Goal: Information Seeking & Learning: Learn about a topic

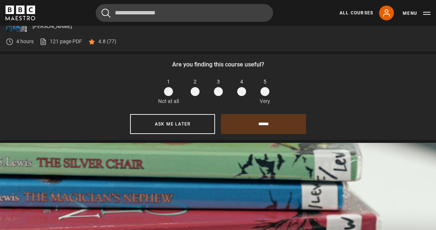
click at [267, 96] on span at bounding box center [265, 91] width 9 height 9
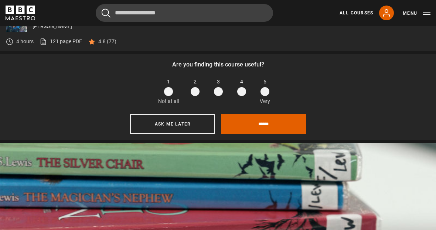
click at [269, 127] on input "******" at bounding box center [263, 124] width 85 height 20
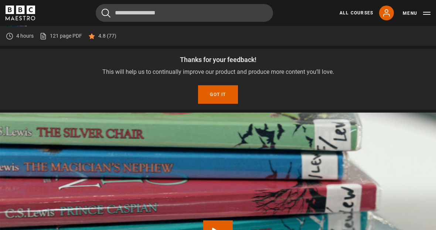
click at [223, 104] on button "Got it" at bounding box center [218, 95] width 40 height 18
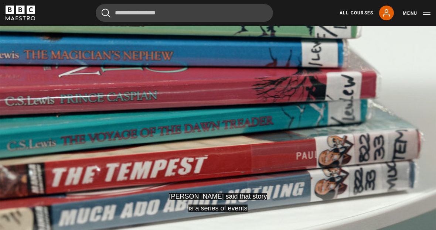
scroll to position [344, 0]
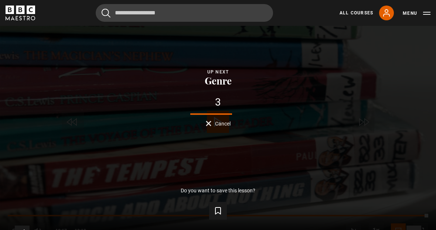
click at [411, 237] on icon "Video Player" at bounding box center [413, 233] width 7 height 7
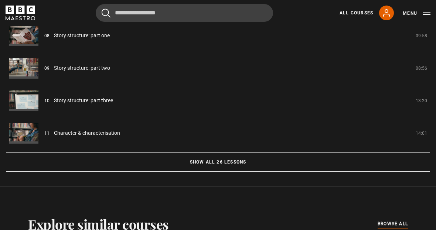
scroll to position [674, 0]
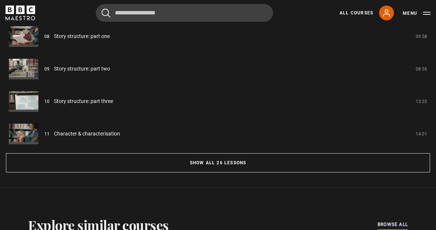
click at [349, 166] on button "Show all 26 lessons" at bounding box center [218, 162] width 424 height 19
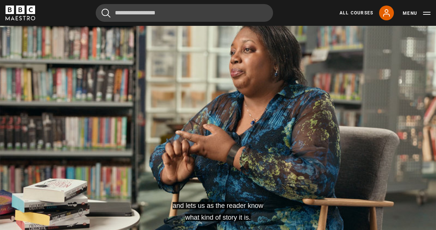
scroll to position [335, 0]
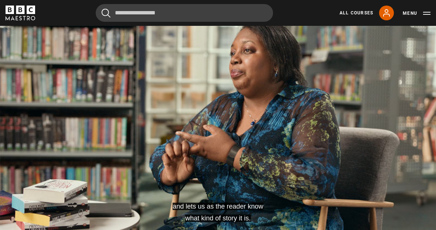
click at [393, 155] on video-js "and lets us as the reader know what kind of story it is. Video Player is loadin…" at bounding box center [218, 132] width 436 height 245
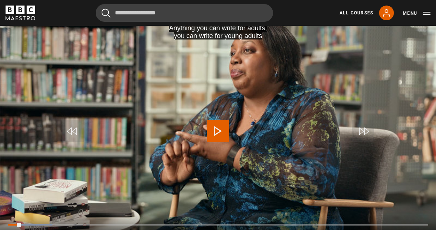
click at [400, 148] on video-js "Anything you can write for adults, you can write for young adults Video Player …" at bounding box center [218, 132] width 436 height 245
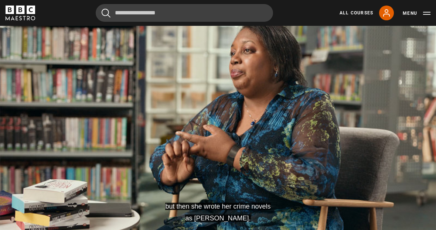
click at [205, 95] on video-js "but then she wrote her crime novels as [PERSON_NAME]. Video Player is loading. …" at bounding box center [218, 132] width 436 height 245
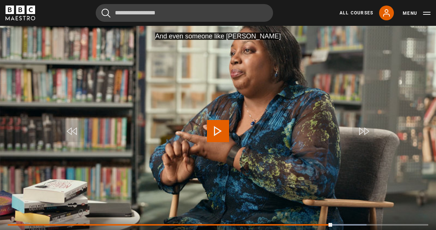
click at [228, 142] on span "Video Player" at bounding box center [218, 131] width 22 height 22
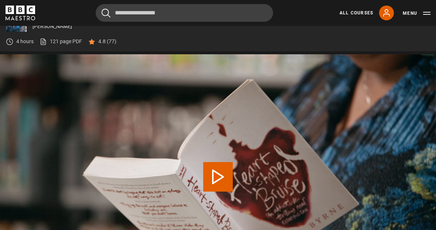
click at [224, 189] on button "Play Lesson Story structure: part one" at bounding box center [218, 177] width 30 height 30
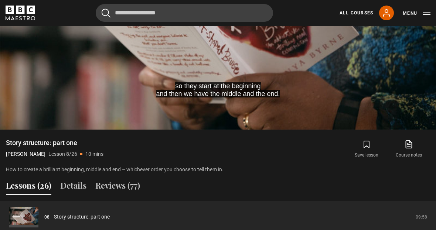
scroll to position [453, 0]
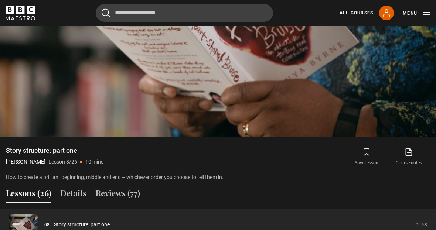
click at [173, 51] on video-js "Video Player is loading. Play Lesson Story structure: part one 10s Skip Back 10…" at bounding box center [218, 14] width 436 height 245
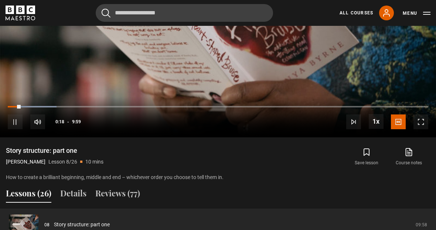
click at [179, 62] on video-js "But don't feel you have to do it that way, because there are other ways of doin…" at bounding box center [218, 14] width 436 height 245
